Goal: Ask a question: Ask a question

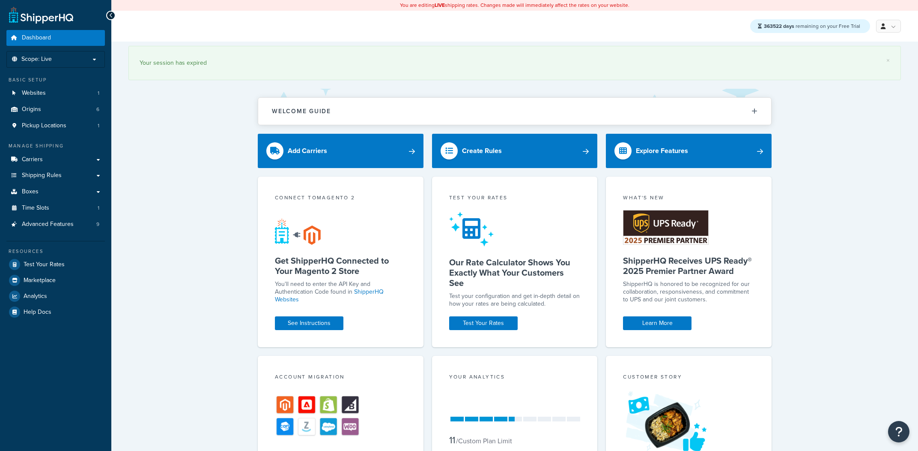
click at [900, 432] on icon "Open Resource Center" at bounding box center [899, 431] width 7 height 11
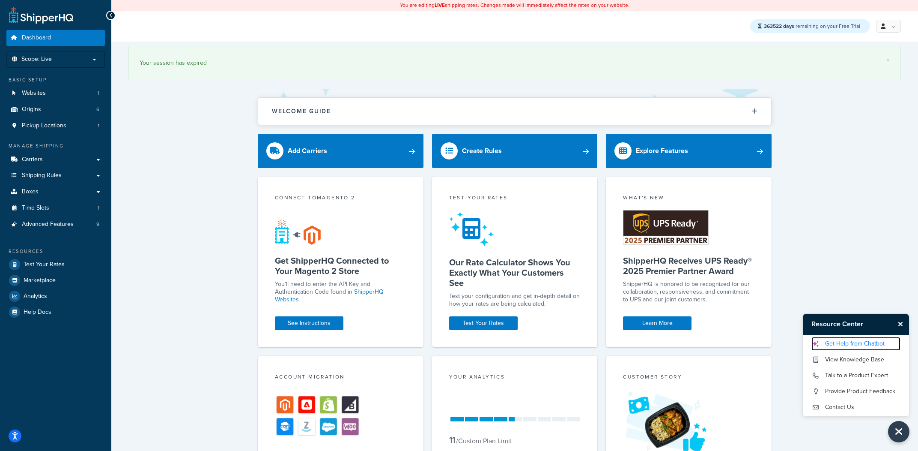
click at [870, 346] on link "Get Help from Chatbot" at bounding box center [856, 344] width 89 height 14
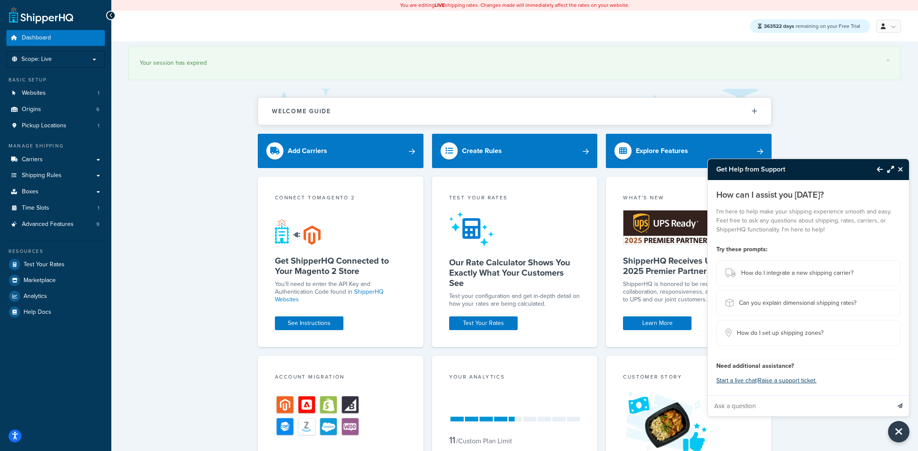
click at [748, 399] on input "Ask a question" at bounding box center [799, 405] width 182 height 21
type input "how can I use shipping groups to make more money"
click at [899, 406] on icon "Send message" at bounding box center [900, 405] width 5 height 5
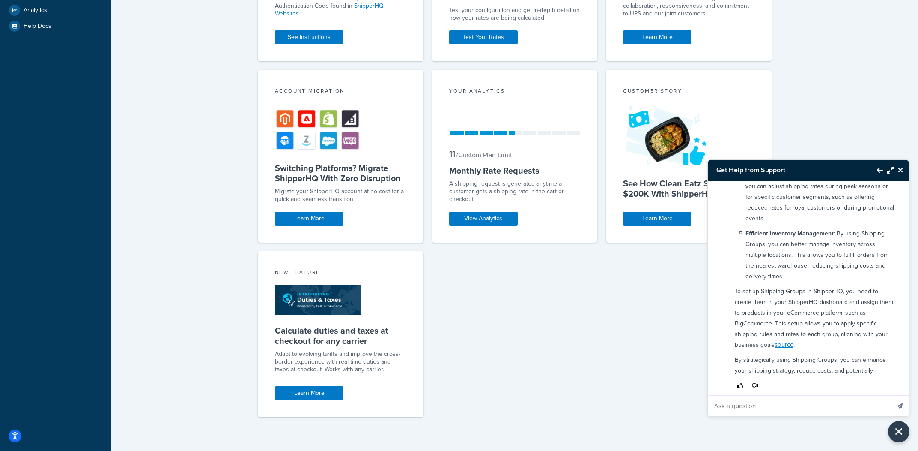
scroll to position [348, 0]
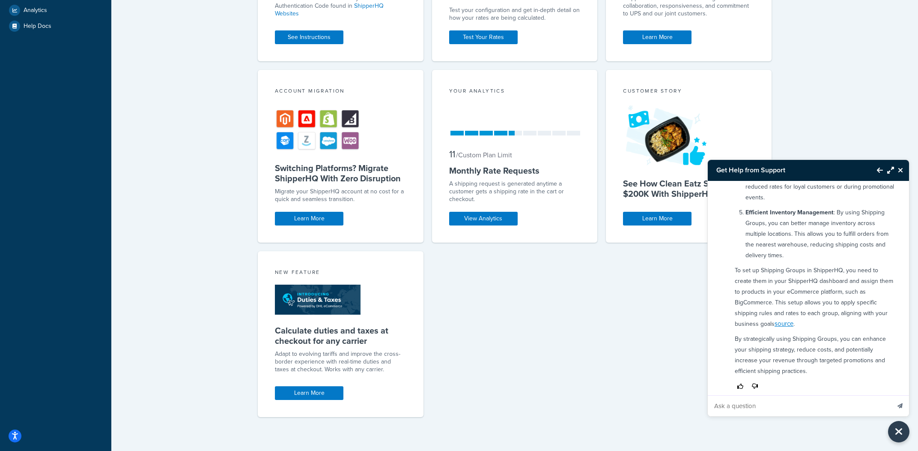
click at [753, 383] on icon "Thumbs down" at bounding box center [755, 386] width 6 height 6
click at [762, 386] on div "how can I use shipping groups to make more money To leverage Shipping Groups in…" at bounding box center [809, 288] width 202 height 214
click at [754, 383] on icon "Thumbs down" at bounding box center [755, 386] width 6 height 6
click at [753, 383] on icon "Thumbs down" at bounding box center [755, 386] width 6 height 6
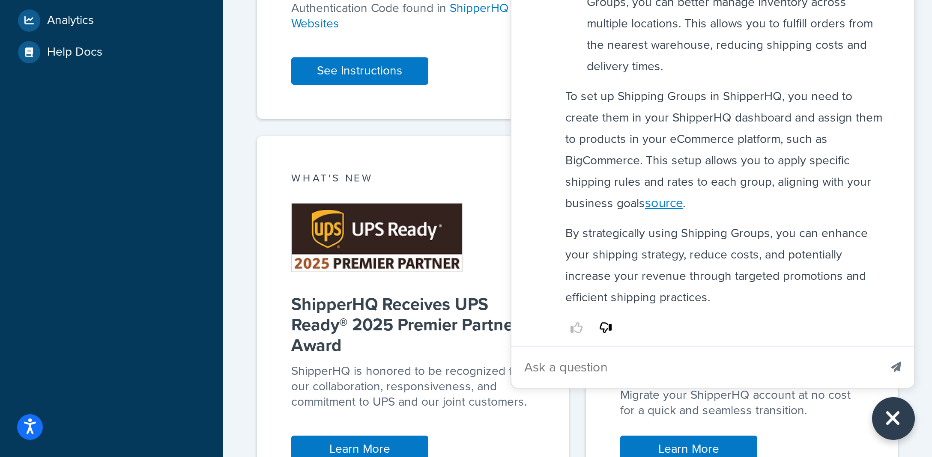
scroll to position [279, 0]
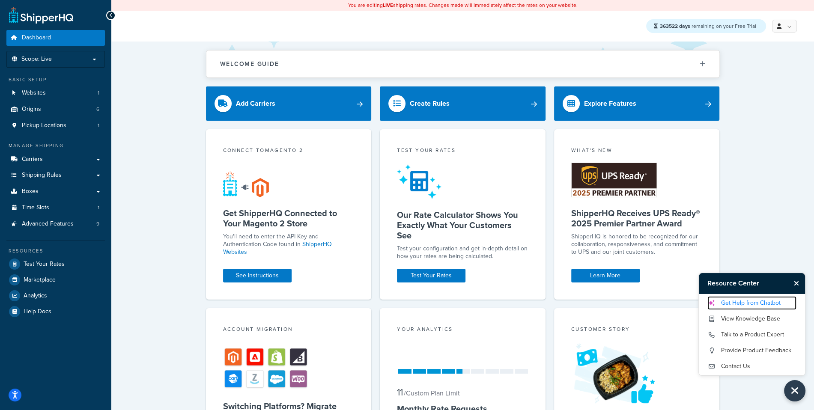
click at [762, 301] on link "Get Help from Chatbot" at bounding box center [752, 303] width 89 height 14
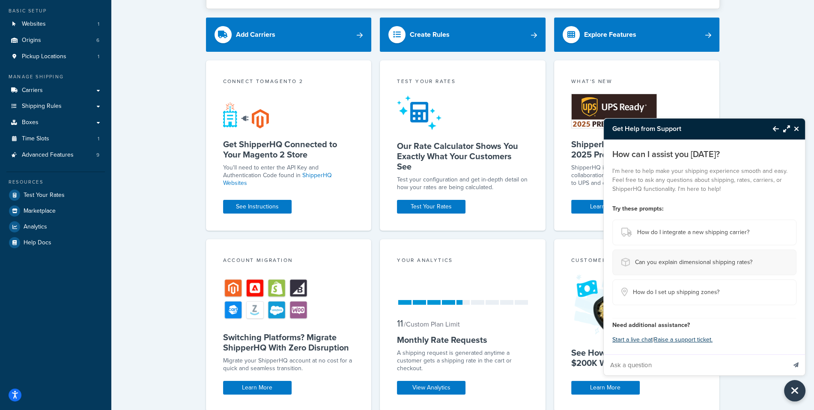
scroll to position [69, 0]
click at [794, 128] on icon "Close Resource Center" at bounding box center [796, 128] width 5 height 7
